Goal: Register for event/course

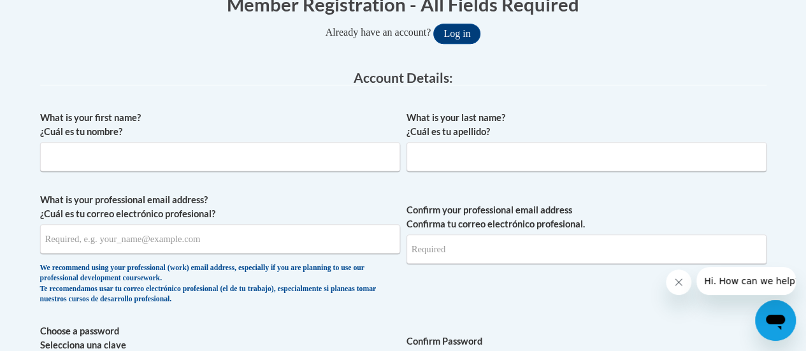
scroll to position [282, 0]
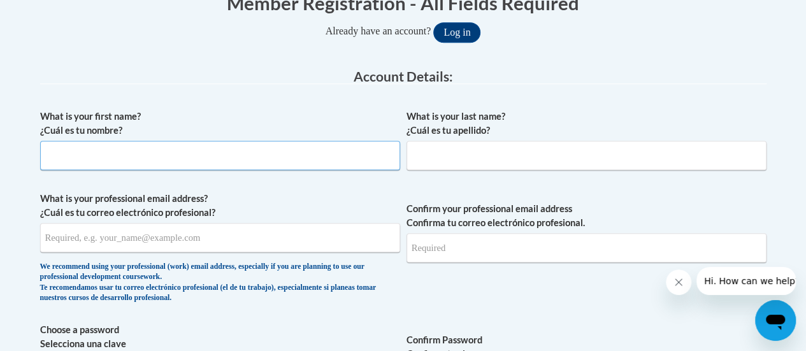
click at [112, 155] on input "What is your first name? ¿Cuál es tu nombre?" at bounding box center [220, 155] width 360 height 29
type input "Rosemary"
type input "Mason"
type input "rosemary.mason@rusd.org"
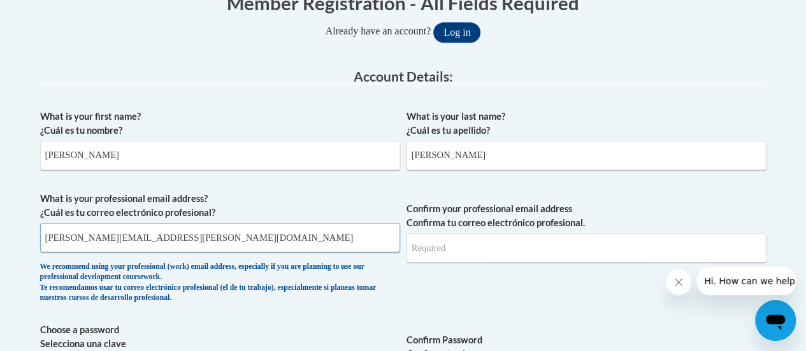
type input "rosemary.mason@rusd.org"
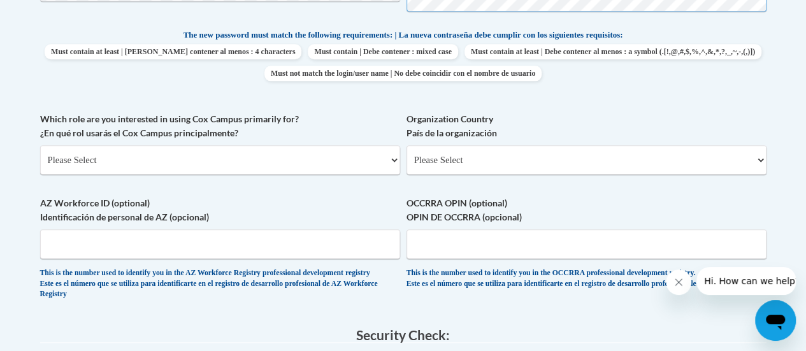
scroll to position [665, 0]
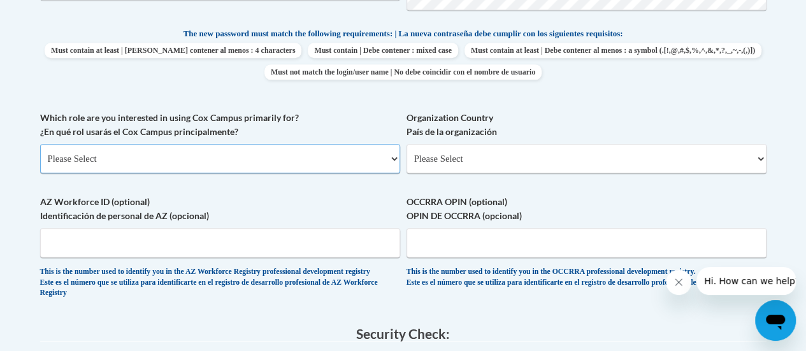
click at [217, 148] on select "Please Select College/University | Colegio/Universidad Community/Nonprofit Part…" at bounding box center [220, 158] width 360 height 29
select select "fbf2d438-af2f-41f8-98f1-81c410e29de3"
click at [40, 144] on select "Please Select College/University | Colegio/Universidad Community/Nonprofit Part…" at bounding box center [220, 158] width 360 height 29
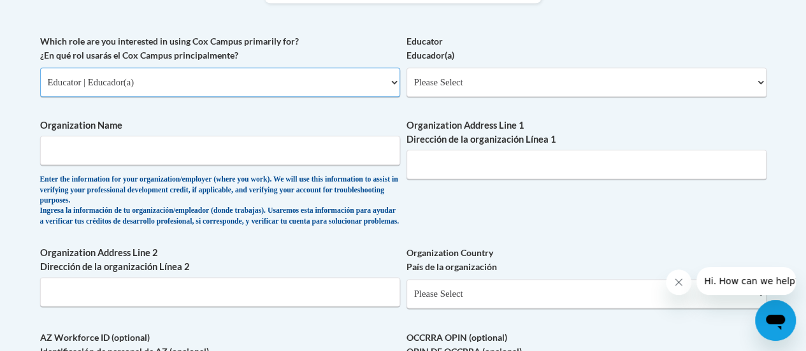
scroll to position [769, 0]
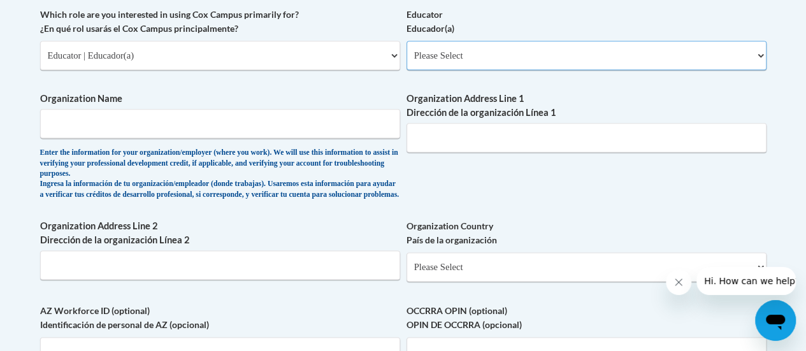
click at [510, 53] on select "Please Select Early Learning/Daycare Teacher/Family Home Care Provider | Maestr…" at bounding box center [587, 55] width 360 height 29
select select "8e40623d-54d0-45cd-9f92-5df65cd3f8cf"
click at [407, 41] on select "Please Select Early Learning/Daycare Teacher/Family Home Care Provider | Maestr…" at bounding box center [587, 55] width 360 height 29
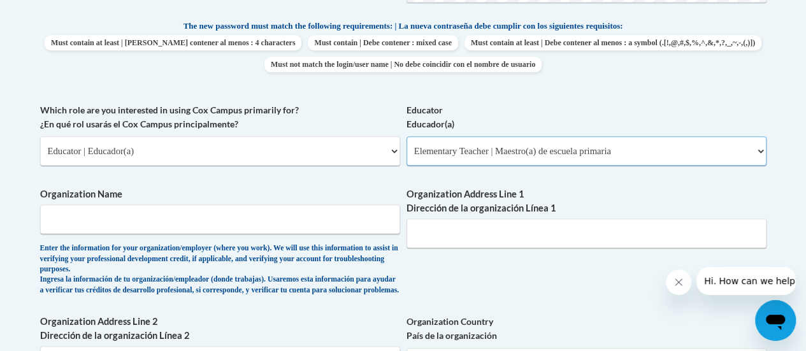
scroll to position [668, 0]
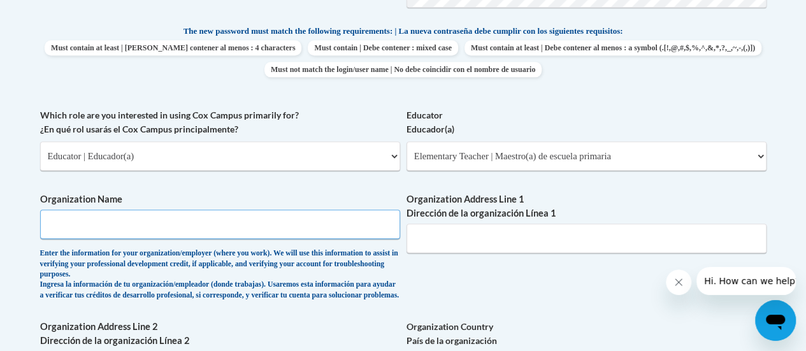
click at [107, 230] on input "Organization Name" at bounding box center [220, 224] width 360 height 29
type input "Racine Unified"
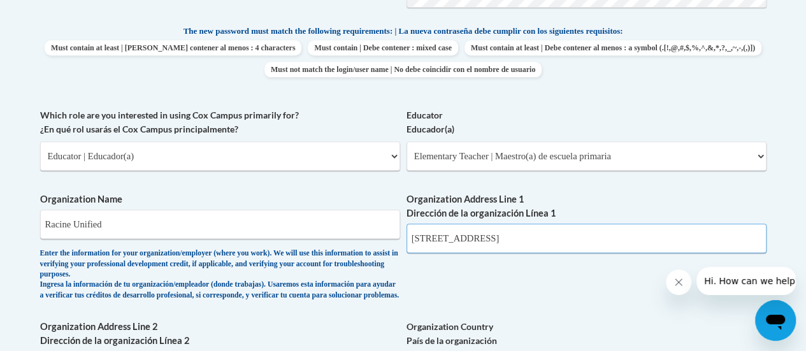
click at [482, 234] on input "3657 92nd Place" at bounding box center [587, 238] width 360 height 29
type input "3"
type input "8515 Westminster Drive"
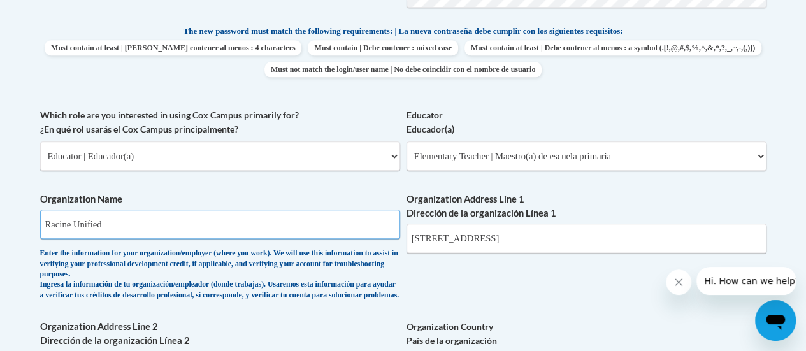
click at [122, 224] on input "Racine Unified" at bounding box center [220, 224] width 360 height 29
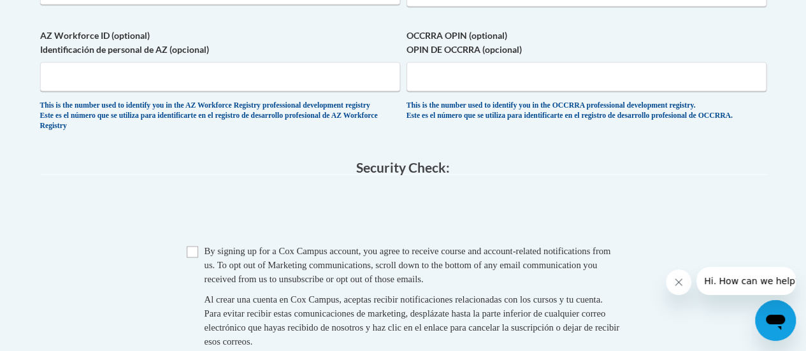
scroll to position [1045, 0]
type input "Racine Unified/Schulte"
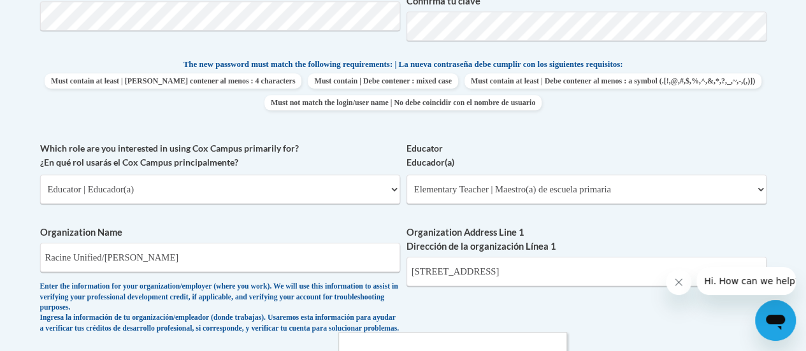
scroll to position [637, 0]
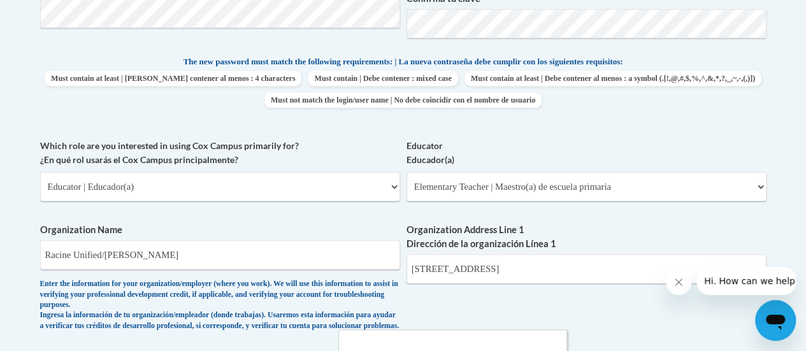
click at [551, 266] on div at bounding box center [403, 175] width 806 height 351
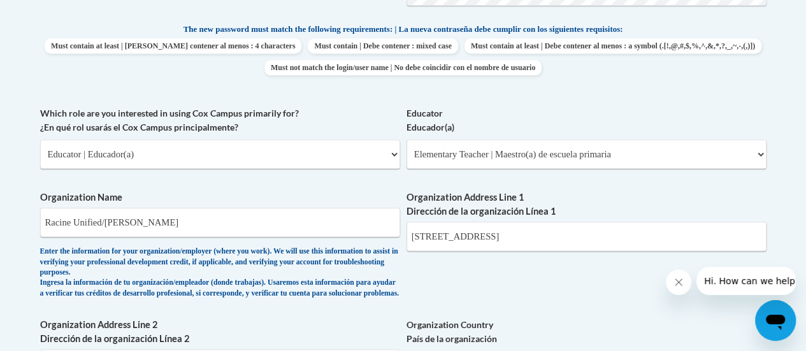
scroll to position [669, 0]
click at [532, 236] on input "8515 Westminster Drive" at bounding box center [587, 236] width 360 height 29
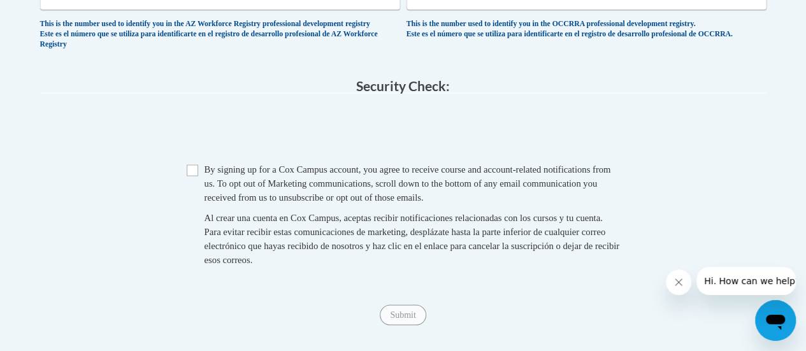
scroll to position [1126, 0]
type input "8515 Westminster Drive Sturtevant, WI 53177"
click at [191, 175] on input "Checkbox" at bounding box center [192, 169] width 11 height 11
checkbox input "true"
click at [397, 324] on input "Submit" at bounding box center [403, 314] width 46 height 20
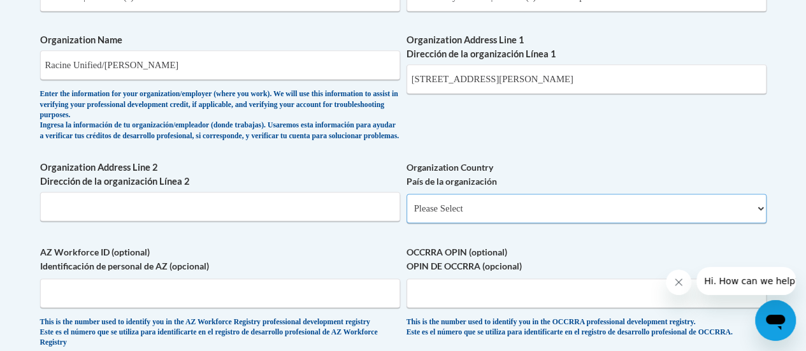
scroll to position [826, 0]
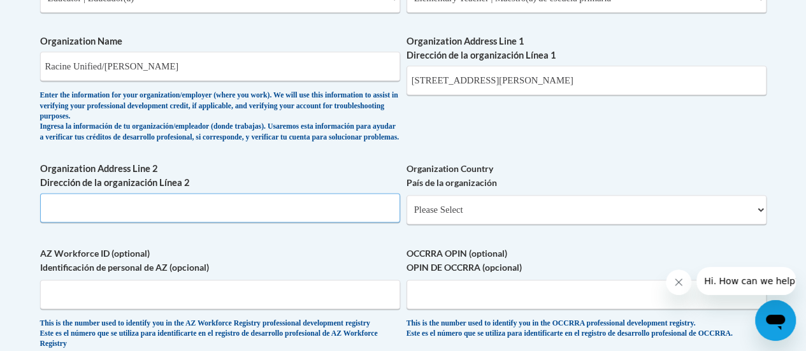
click at [64, 217] on input "Organization Address Line 2 Dirección de la organización Línea 2" at bounding box center [220, 207] width 360 height 29
type input "Sturtevant, WI 53177"
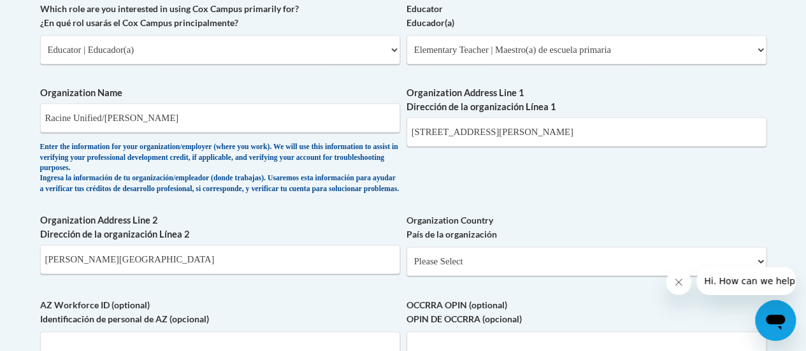
scroll to position [767, 0]
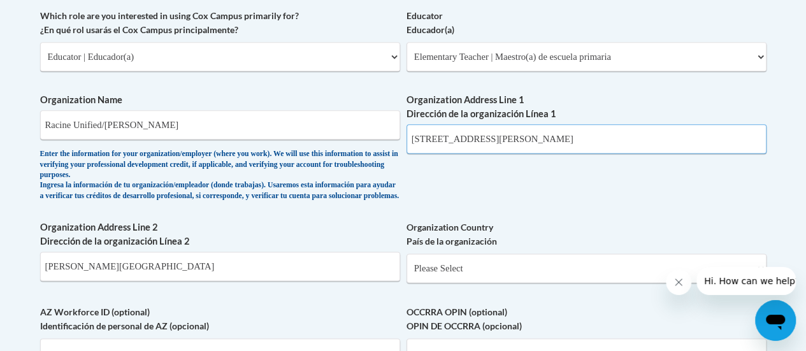
click at [614, 139] on input "8515 Westminster Drive Sturtevant, WI 53177" at bounding box center [587, 138] width 360 height 29
type input "8515 Westminster Drive"
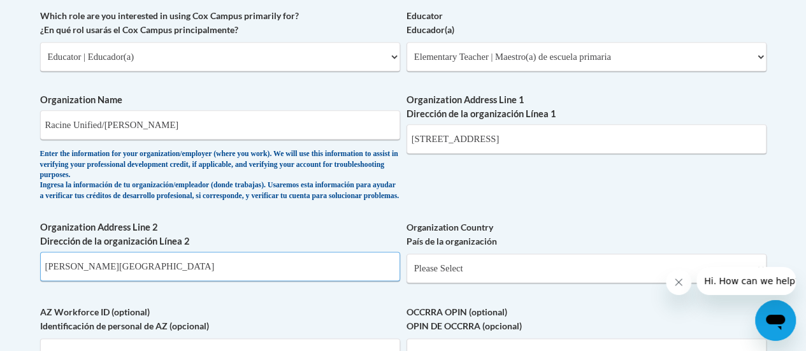
click at [105, 271] on input "Sturtevant, WI 53177" at bounding box center [220, 266] width 360 height 29
type input "Sturtevant 53177"
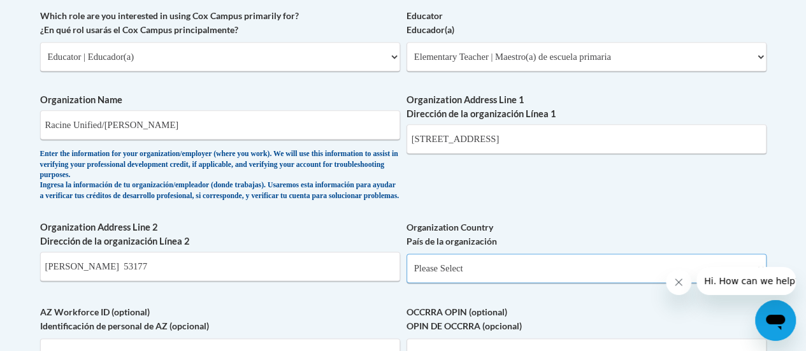
click at [507, 270] on select "Please Select United States | Estados Unidos Outside of the United States | Fue…" at bounding box center [587, 268] width 360 height 29
select select "ad49bcad-a171-4b2e-b99c-48b446064914"
click at [407, 263] on select "Please Select United States | Estados Unidos Outside of the United States | Fue…" at bounding box center [587, 268] width 360 height 29
select select
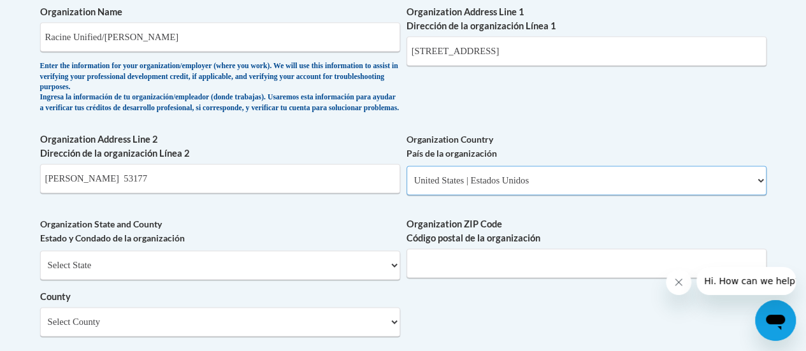
scroll to position [856, 0]
click at [493, 268] on input "Organization ZIP Code Código postal de la organización" at bounding box center [587, 262] width 360 height 29
type input "53177"
click at [121, 180] on input "Sturtevant 53177" at bounding box center [220, 177] width 360 height 29
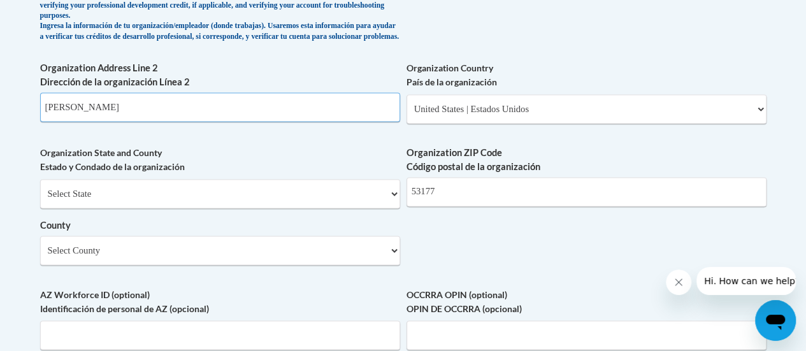
scroll to position [930, 0]
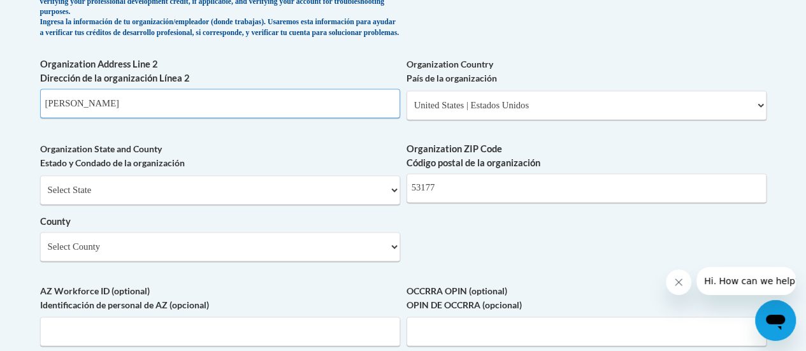
type input "Sturtevant"
click at [136, 248] on select "Select County Adams Ashland Barron Bayfield Brown Buffalo Burnett Calumet Chipp…" at bounding box center [220, 246] width 360 height 29
select select "Racine"
click at [40, 242] on select "Select County Adams Ashland Barron Bayfield Brown Buffalo Burnett Calumet Chipp…" at bounding box center [220, 246] width 360 height 29
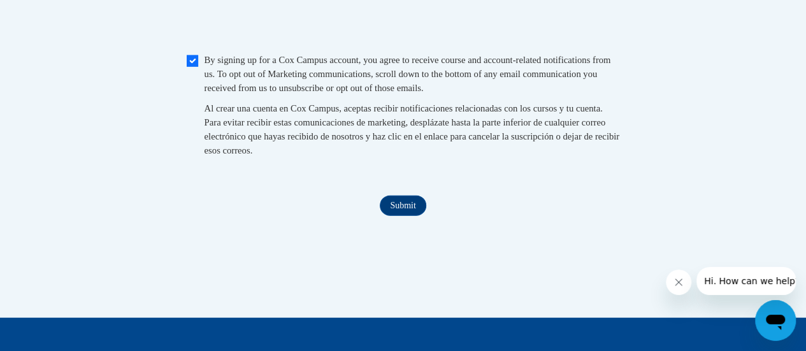
scroll to position [1382, 0]
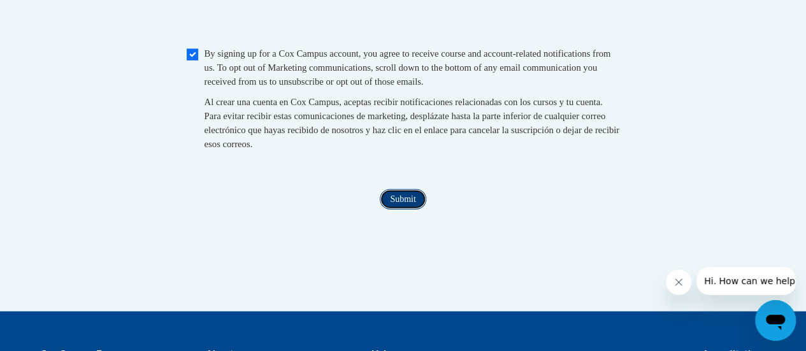
click at [416, 210] on input "Submit" at bounding box center [403, 199] width 46 height 20
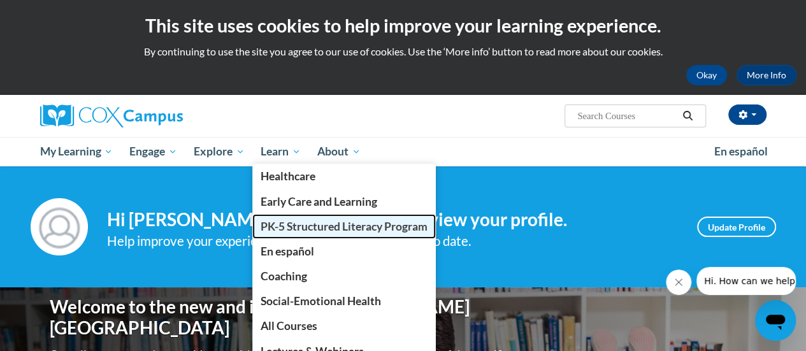
click at [285, 228] on span "PK-5 Structured Literacy Program" at bounding box center [344, 226] width 167 height 13
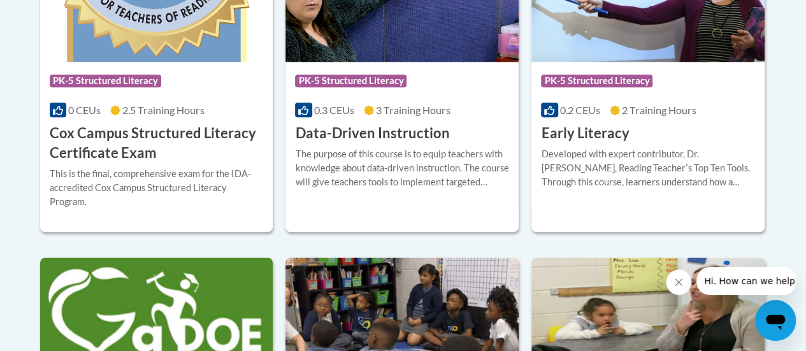
scroll to position [650, 0]
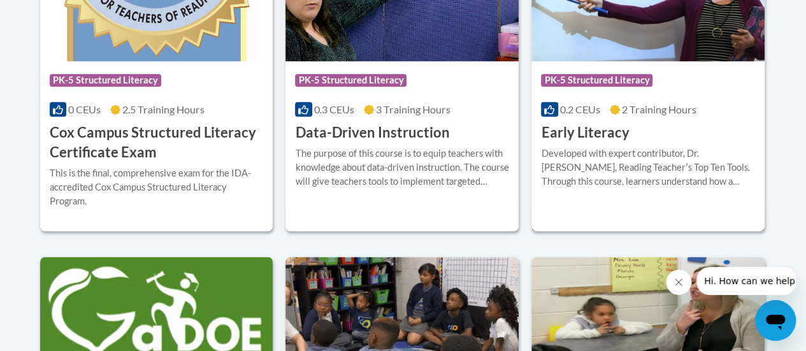
click at [583, 134] on h3 "Early Literacy" at bounding box center [585, 133] width 88 height 20
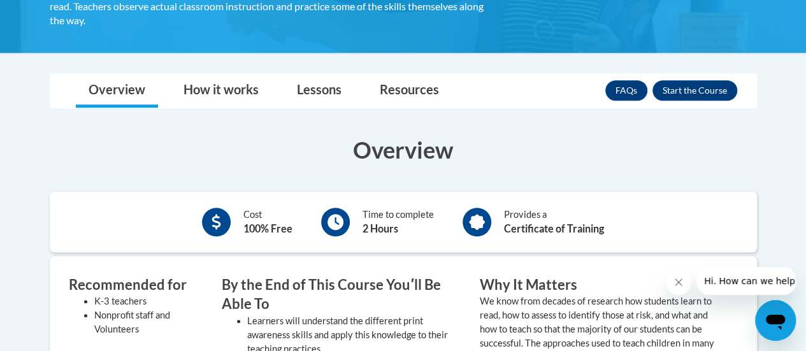
scroll to position [310, 0]
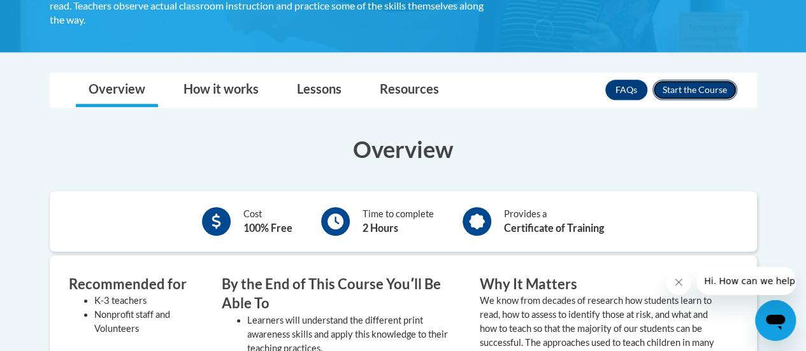
click at [695, 84] on button "Enroll" at bounding box center [695, 90] width 85 height 20
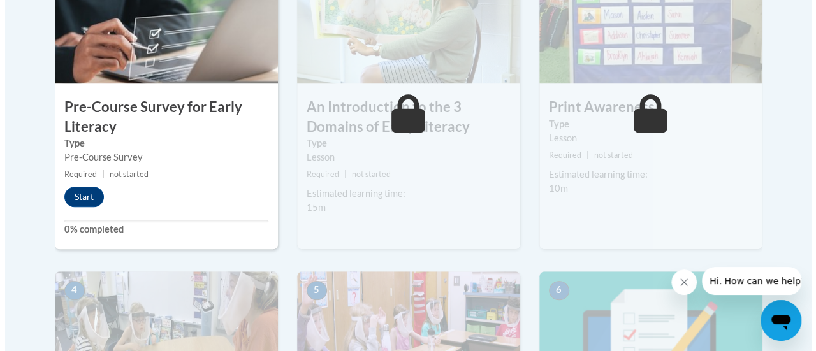
scroll to position [484, 0]
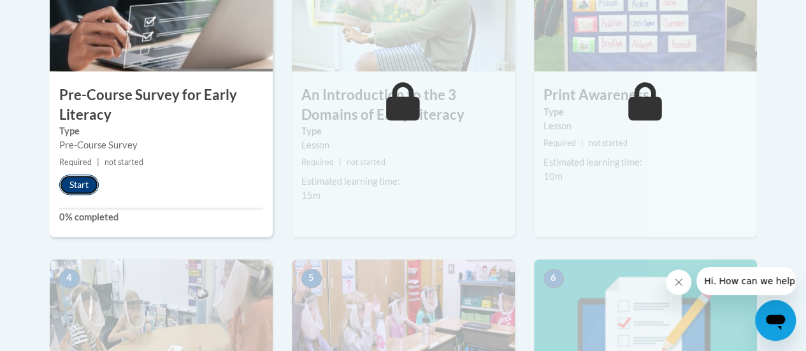
click at [74, 187] on button "Start" at bounding box center [79, 185] width 40 height 20
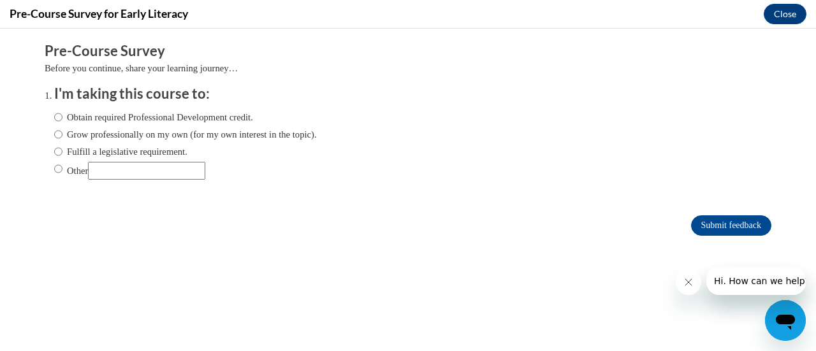
scroll to position [0, 0]
click at [54, 115] on input "Obtain required Professional Development credit." at bounding box center [58, 117] width 8 height 14
radio input "true"
click at [707, 226] on input "Submit feedback" at bounding box center [731, 225] width 80 height 20
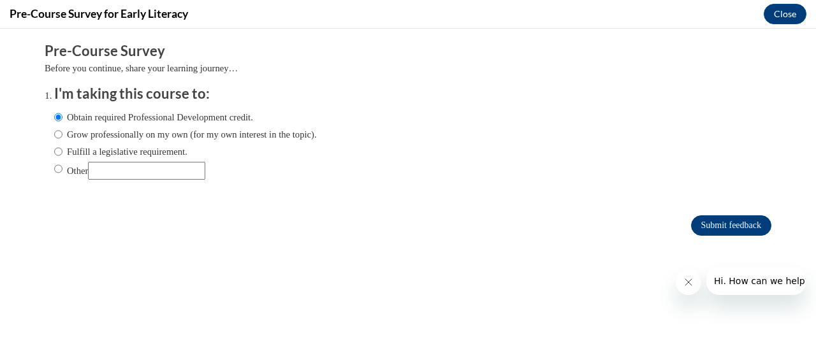
click at [727, 219] on input "Submit feedback" at bounding box center [731, 225] width 80 height 20
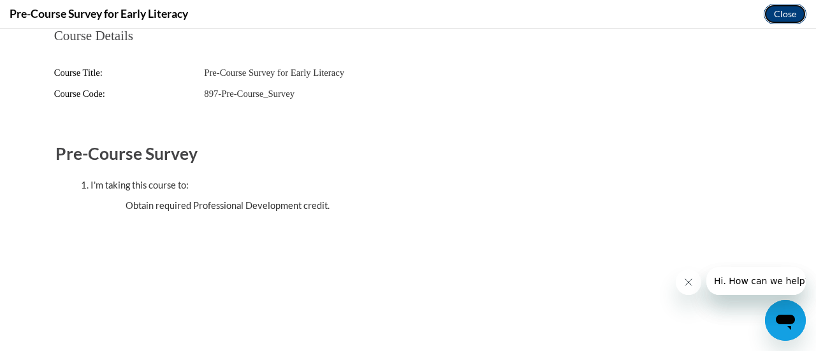
click at [783, 6] on button "Close" at bounding box center [784, 14] width 43 height 20
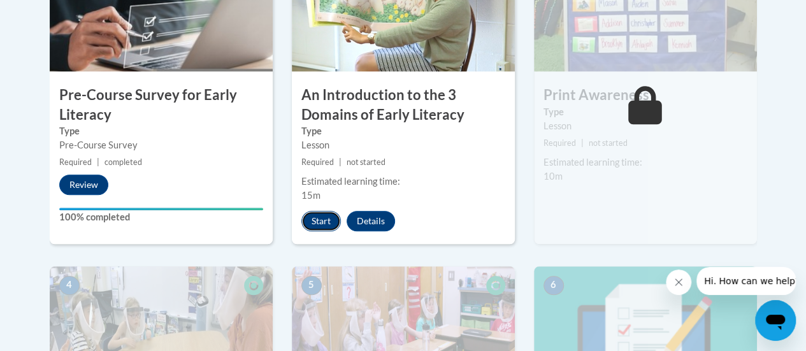
click at [315, 219] on button "Start" at bounding box center [321, 221] width 40 height 20
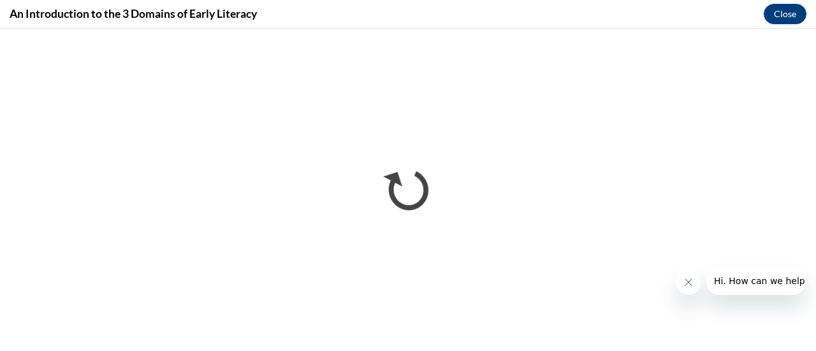
click at [689, 280] on icon "Close message from company" at bounding box center [687, 282] width 6 height 6
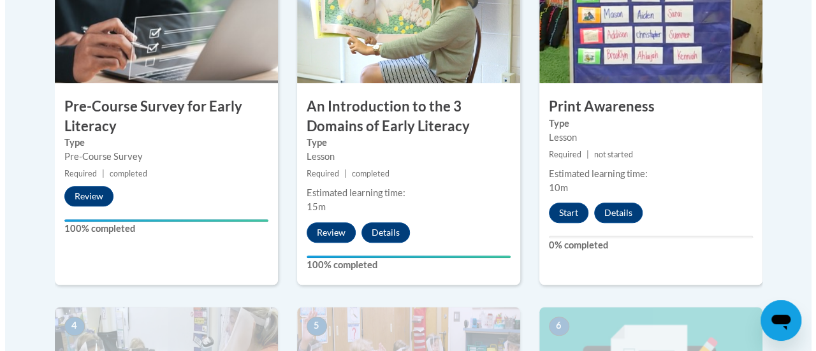
scroll to position [442, 0]
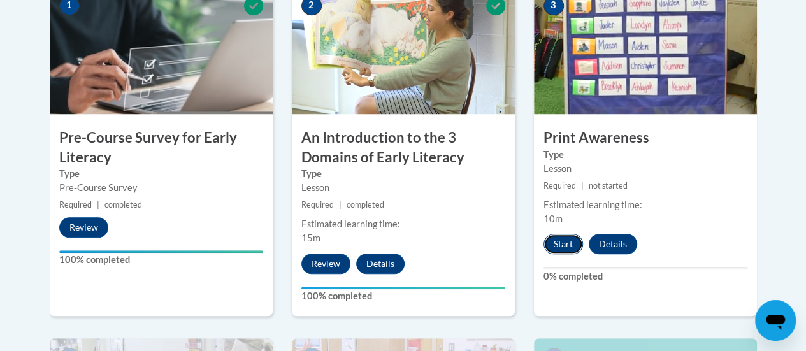
click at [561, 243] on button "Start" at bounding box center [564, 244] width 40 height 20
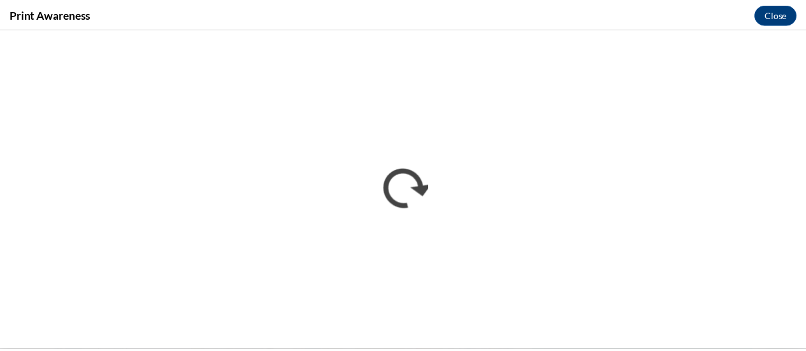
scroll to position [0, 0]
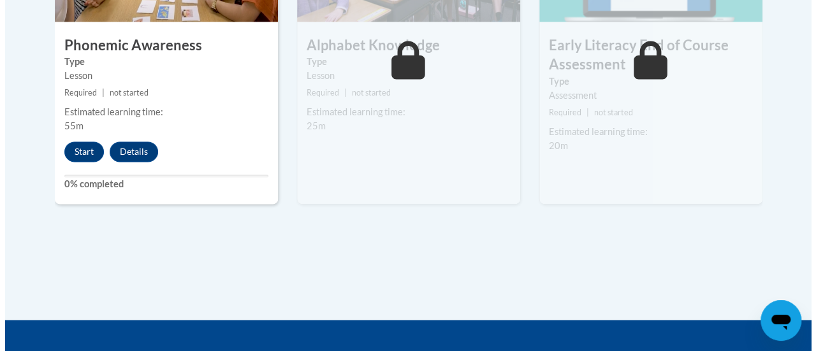
scroll to position [888, 0]
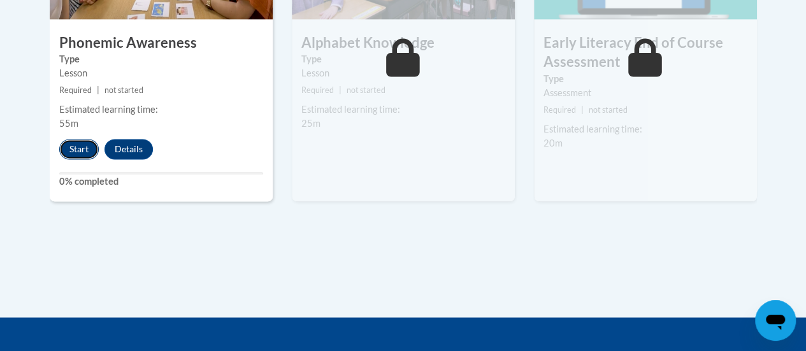
click at [81, 148] on button "Start" at bounding box center [79, 149] width 40 height 20
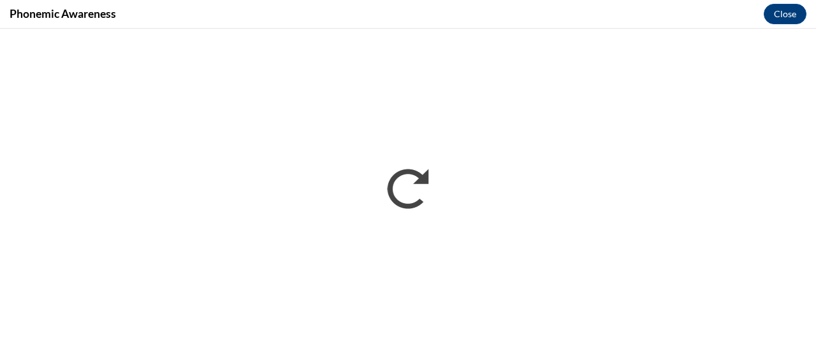
scroll to position [0, 0]
